Goal: Task Accomplishment & Management: Use online tool/utility

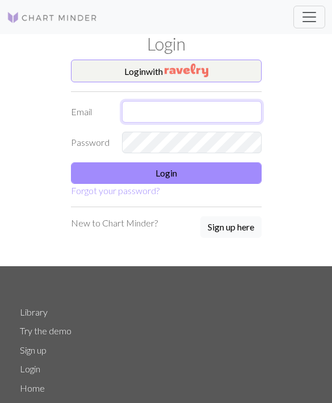
type input "[EMAIL_ADDRESS][DOMAIN_NAME]"
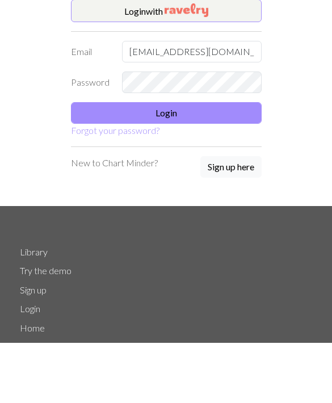
click at [207, 163] on button "Login" at bounding box center [166, 174] width 191 height 22
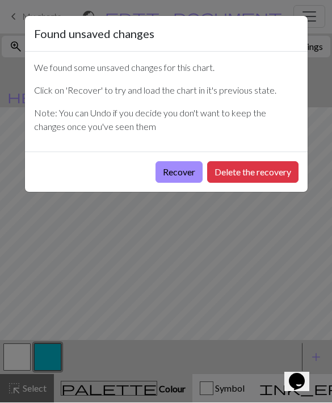
click at [183, 173] on button "Recover" at bounding box center [179, 173] width 47 height 22
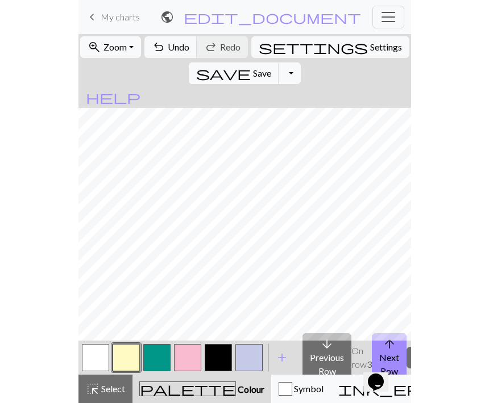
scroll to position [11, 0]
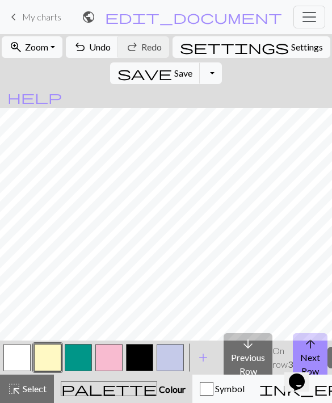
click at [254, 360] on button "arrow_downward Previous Row" at bounding box center [248, 358] width 49 height 49
click at [248, 359] on button "arrow_downward Previous Row" at bounding box center [248, 358] width 49 height 49
click at [304, 351] on span "arrow_upward" at bounding box center [311, 344] width 14 height 16
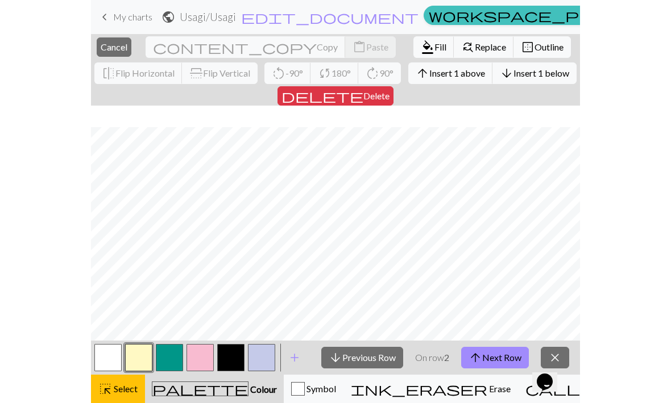
scroll to position [51, 0]
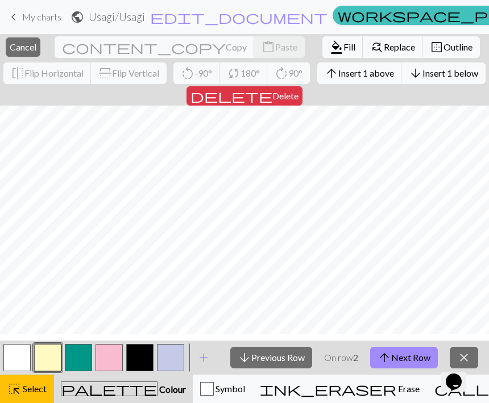
click at [39, 392] on span "Select" at bounding box center [34, 389] width 26 height 11
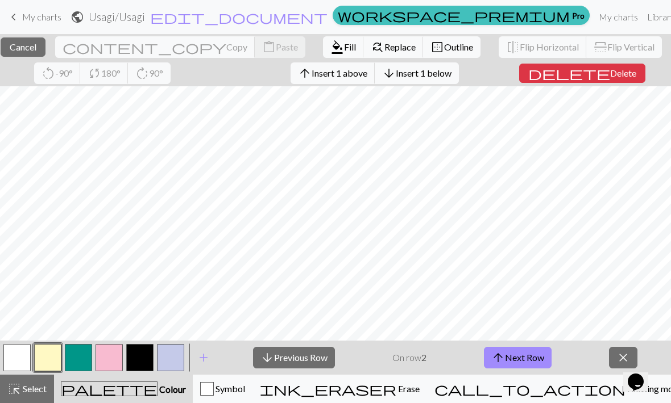
click at [31, 387] on span "Select" at bounding box center [34, 389] width 26 height 11
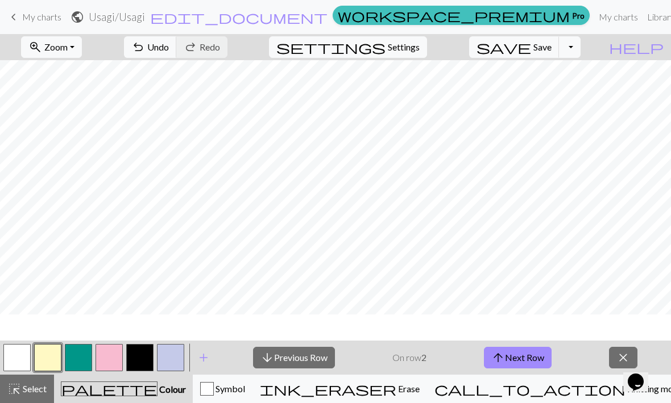
scroll to position [32, 0]
click at [332, 361] on span "arrow_upward" at bounding box center [498, 358] width 14 height 16
click at [332, 356] on button "arrow_upward Next Row" at bounding box center [518, 358] width 68 height 22
